Goal: Find specific page/section: Find specific page/section

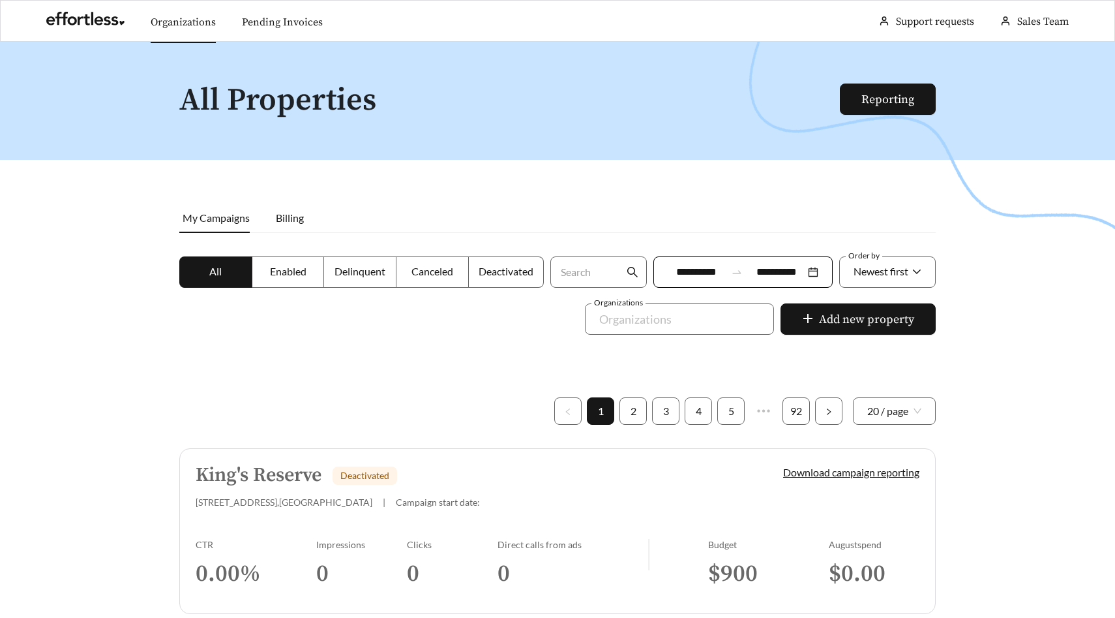
click at [174, 20] on link "Organizations" at bounding box center [183, 22] width 65 height 13
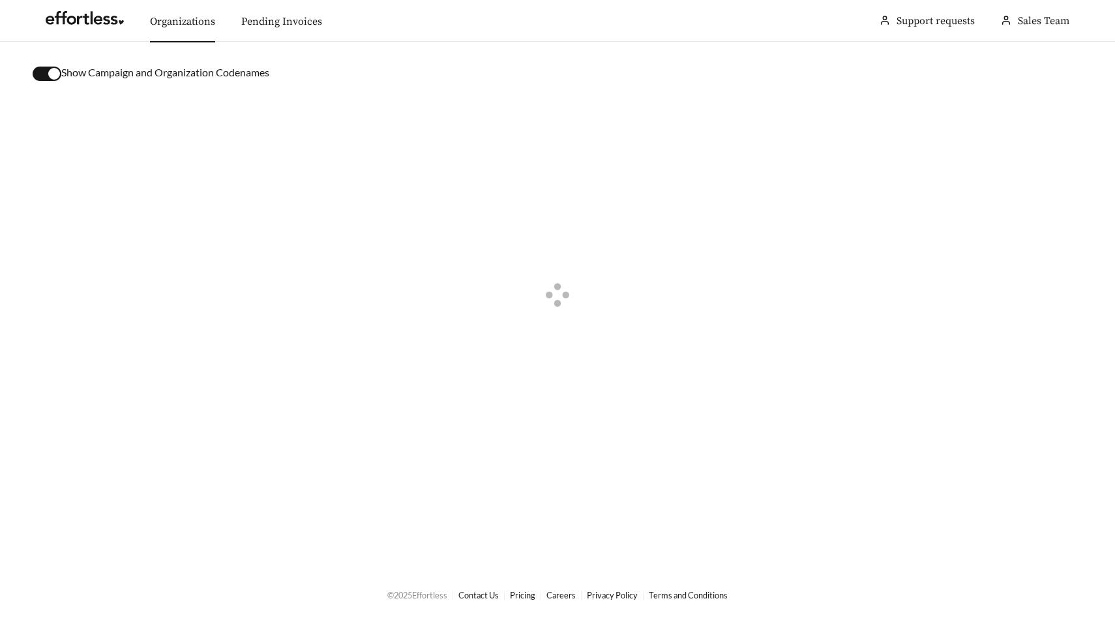
click at [45, 68] on button "button" at bounding box center [47, 74] width 29 height 14
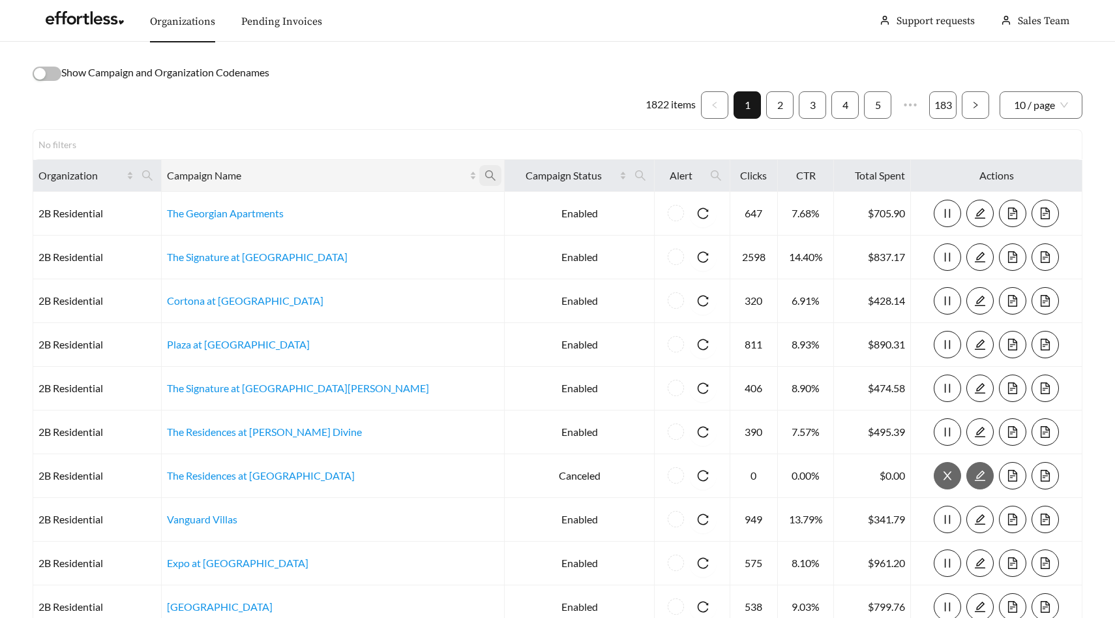
click at [479, 181] on span at bounding box center [490, 175] width 22 height 21
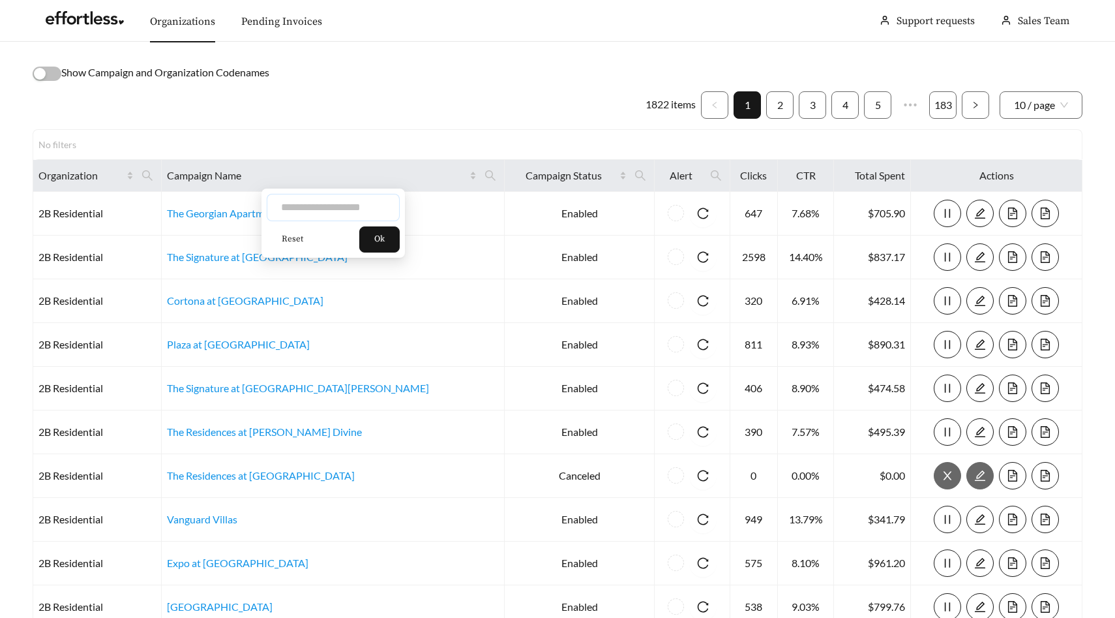
click at [359, 207] on input "text" at bounding box center [333, 207] width 133 height 27
type input "********"
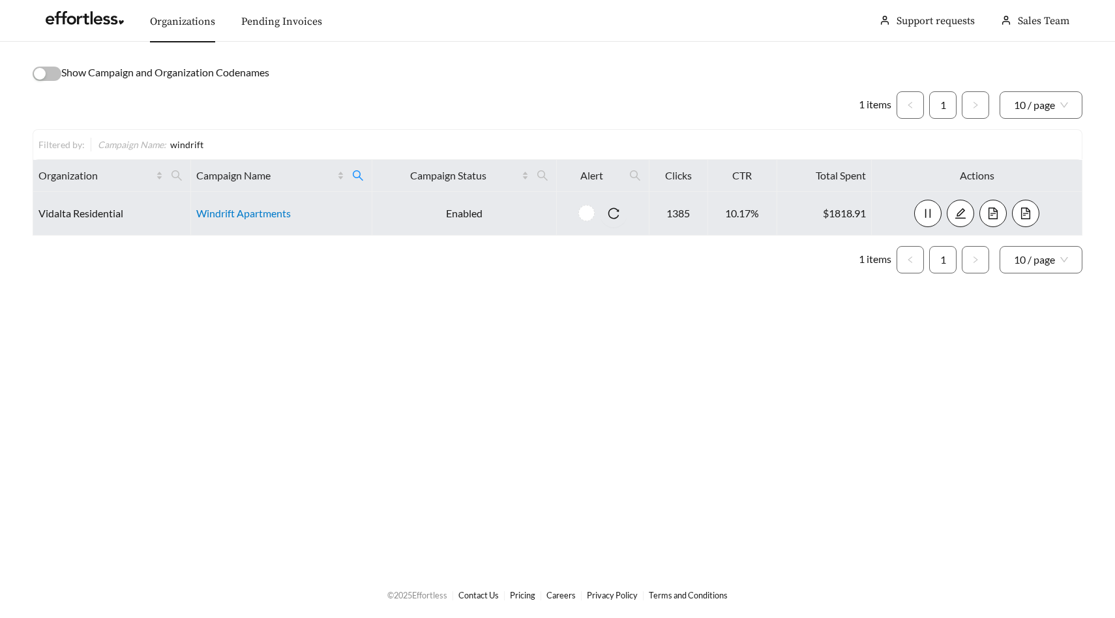
click at [284, 213] on link "Windrift Apartments" at bounding box center [243, 213] width 95 height 12
